Goal: Transaction & Acquisition: Book appointment/travel/reservation

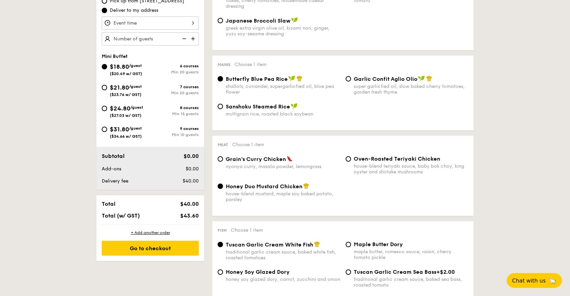
click at [194, 35] on img at bounding box center [193, 38] width 10 height 13
click at [193, 36] on img at bounding box center [193, 38] width 10 height 13
type input "30 guests"
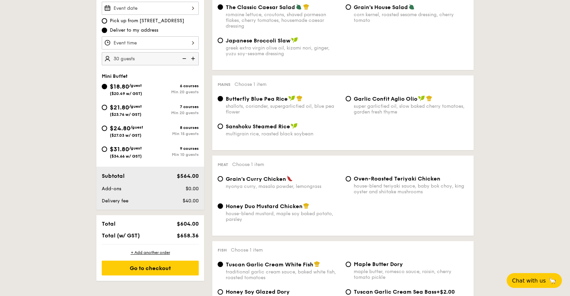
scroll to position [188, 0]
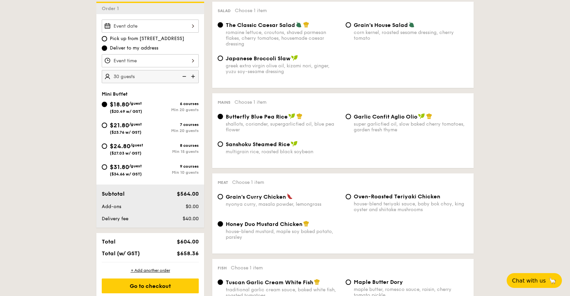
click at [162, 63] on input "Smoked Mesquite Whole Chicken brined in our in-house blend of herbs and spices,…" at bounding box center [150, 60] width 97 height 13
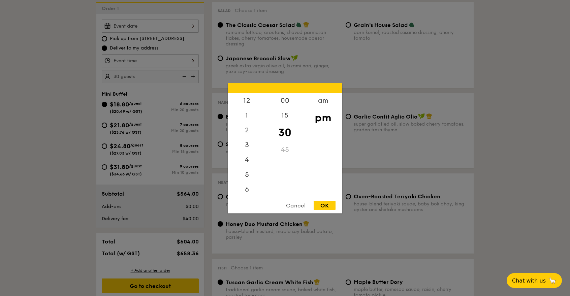
scroll to position [30, 0]
click at [283, 102] on div "00" at bounding box center [285, 103] width 38 height 20
click at [324, 207] on div "OK" at bounding box center [324, 205] width 22 height 9
type input "7:00PM"
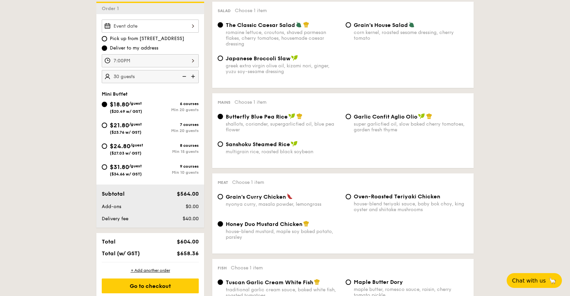
click at [160, 27] on input "Smoked Mesquite Whole Chicken brined in our in-house blend of herbs and spices,…" at bounding box center [150, 26] width 97 height 13
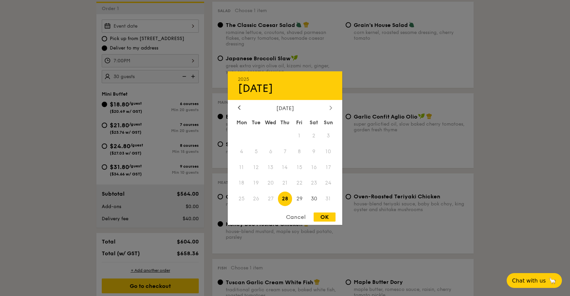
click at [331, 108] on icon at bounding box center [331, 108] width 2 height 4
click at [299, 135] on span "5" at bounding box center [299, 135] width 14 height 14
click at [325, 213] on div "OK" at bounding box center [324, 216] width 22 height 9
type input "[DATE]"
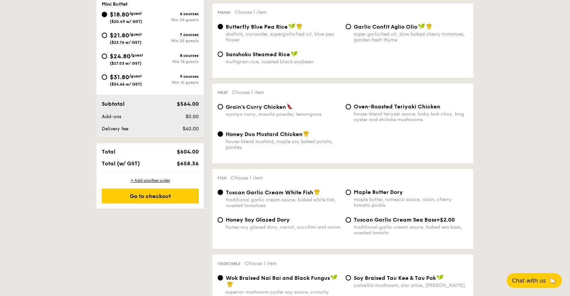
scroll to position [264, 0]
